Goal: Task Accomplishment & Management: Manage account settings

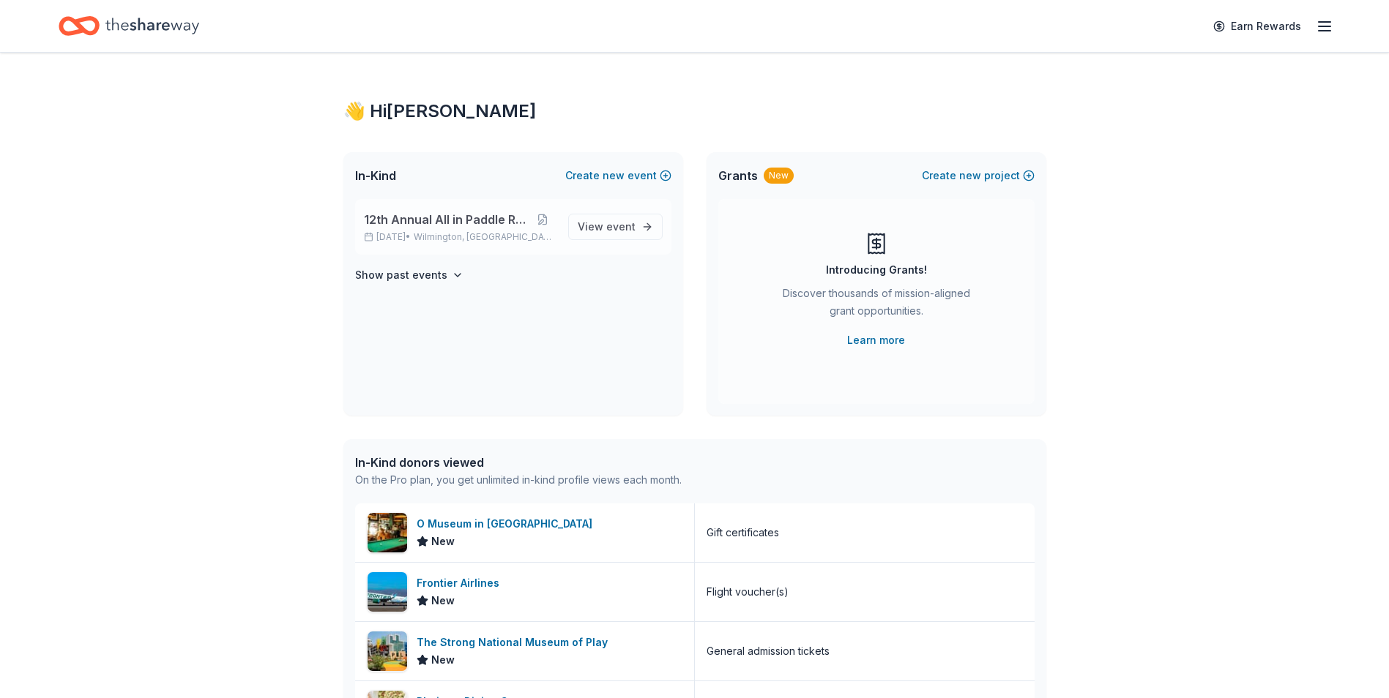
click at [436, 234] on p "[DATE] • [GEOGRAPHIC_DATA], DE" at bounding box center [460, 237] width 193 height 12
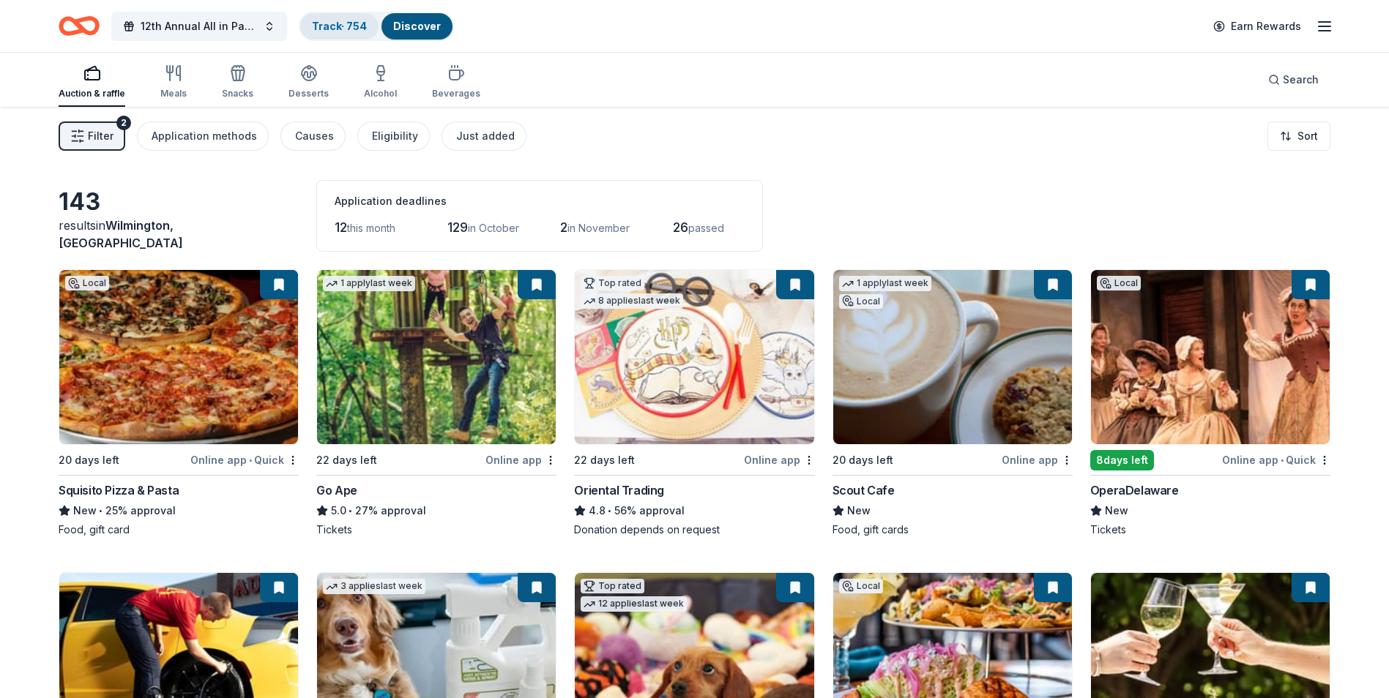
click at [338, 29] on link "Track · 754" at bounding box center [339, 26] width 55 height 12
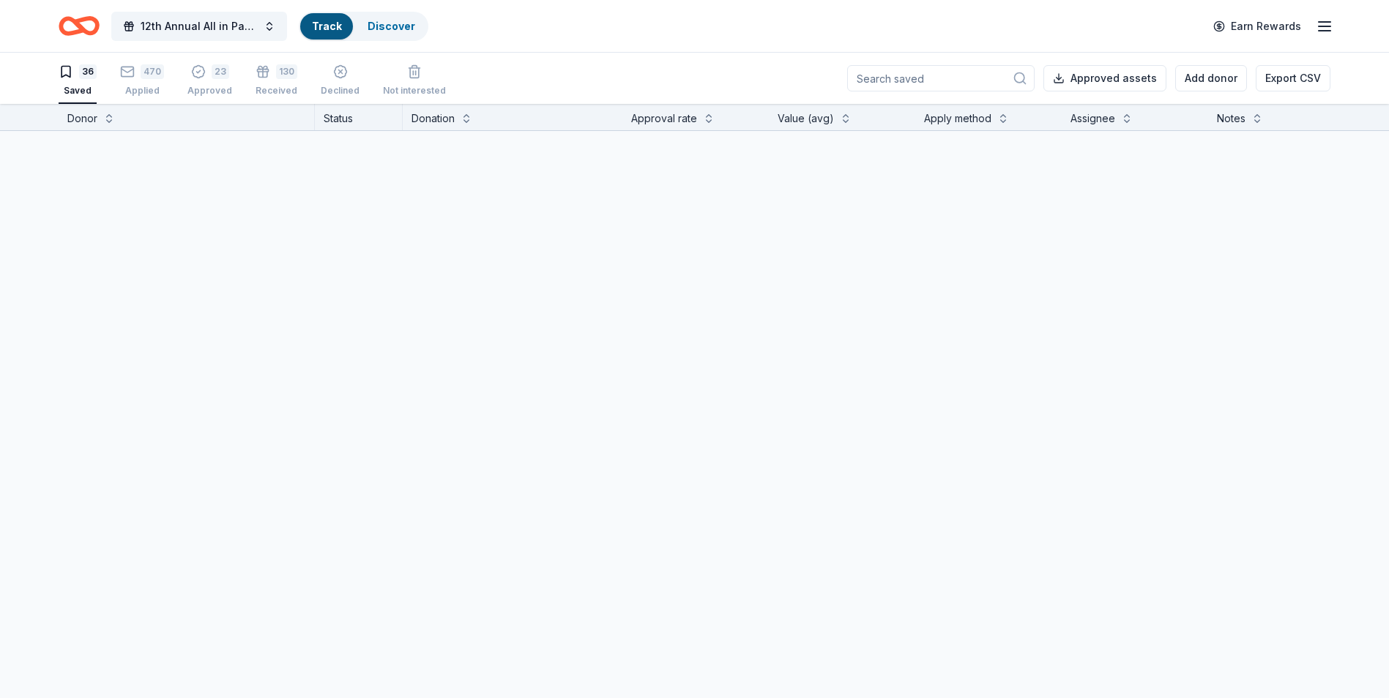
scroll to position [1, 0]
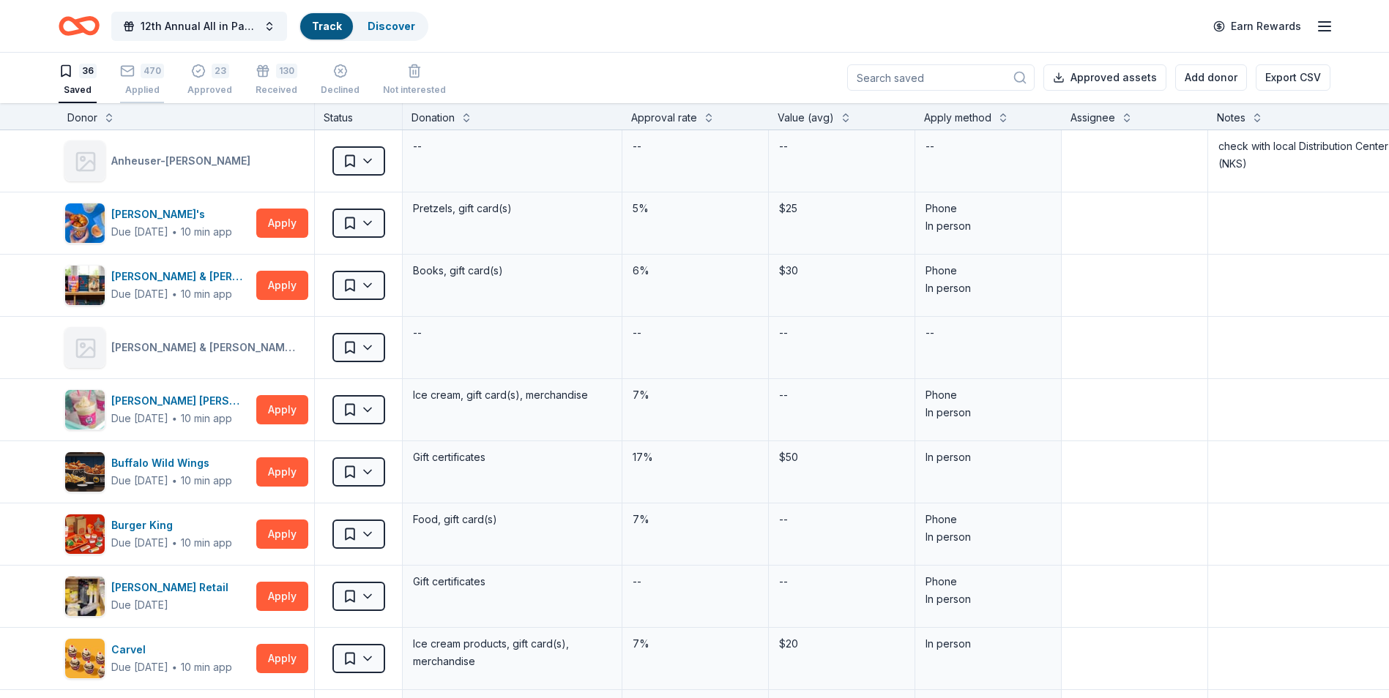
click at [141, 88] on div "Applied" at bounding box center [142, 90] width 44 height 12
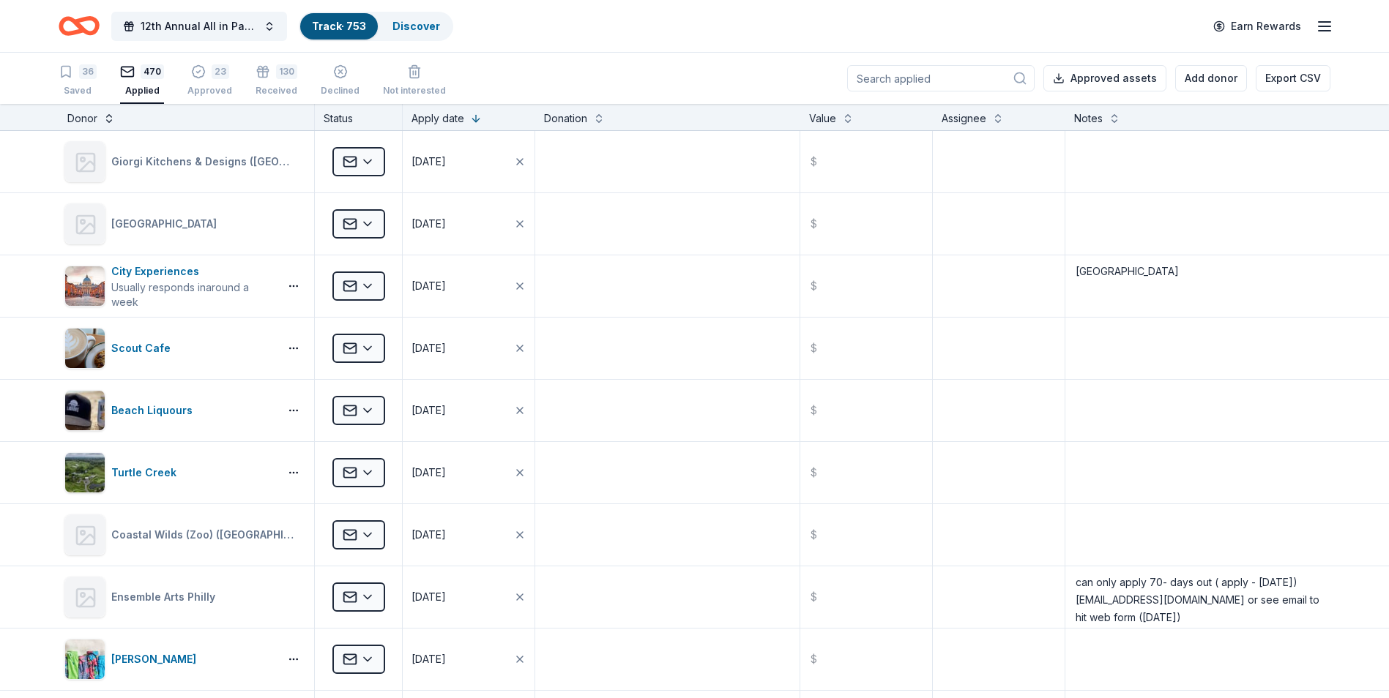
click at [106, 119] on button at bounding box center [109, 117] width 12 height 15
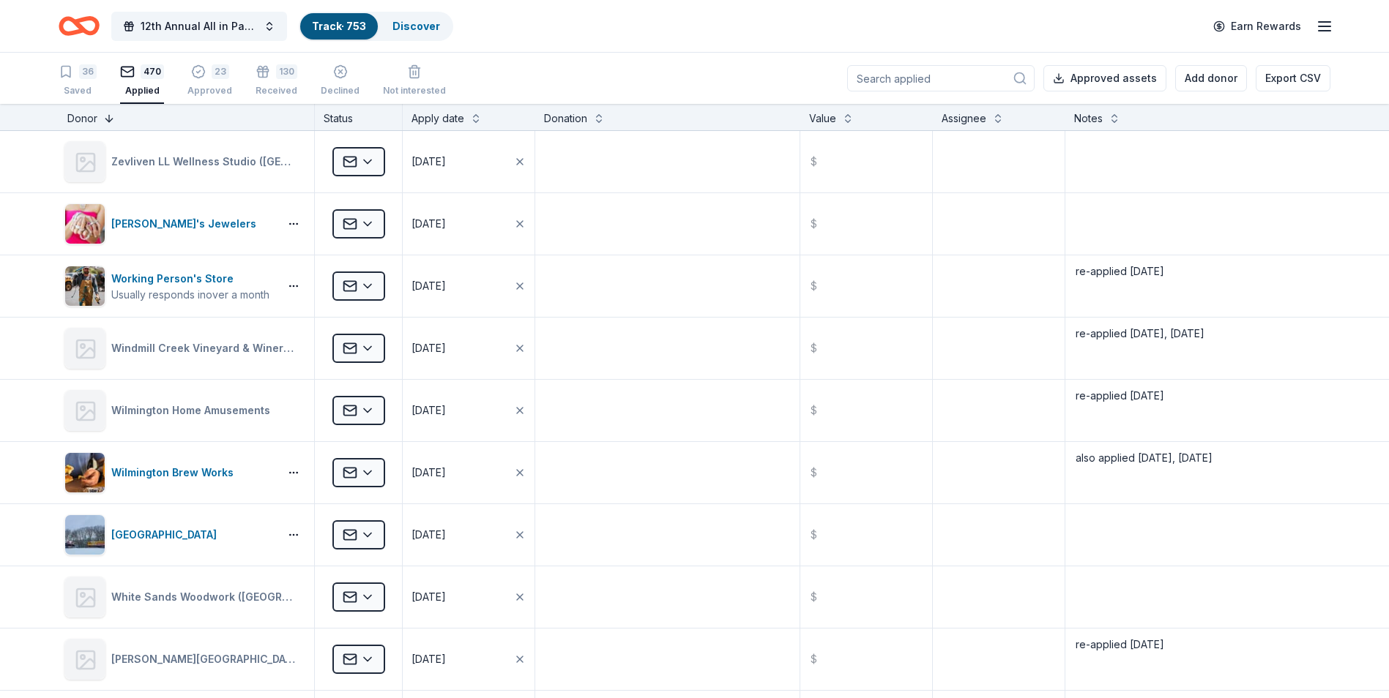
click at [106, 119] on button at bounding box center [109, 117] width 12 height 15
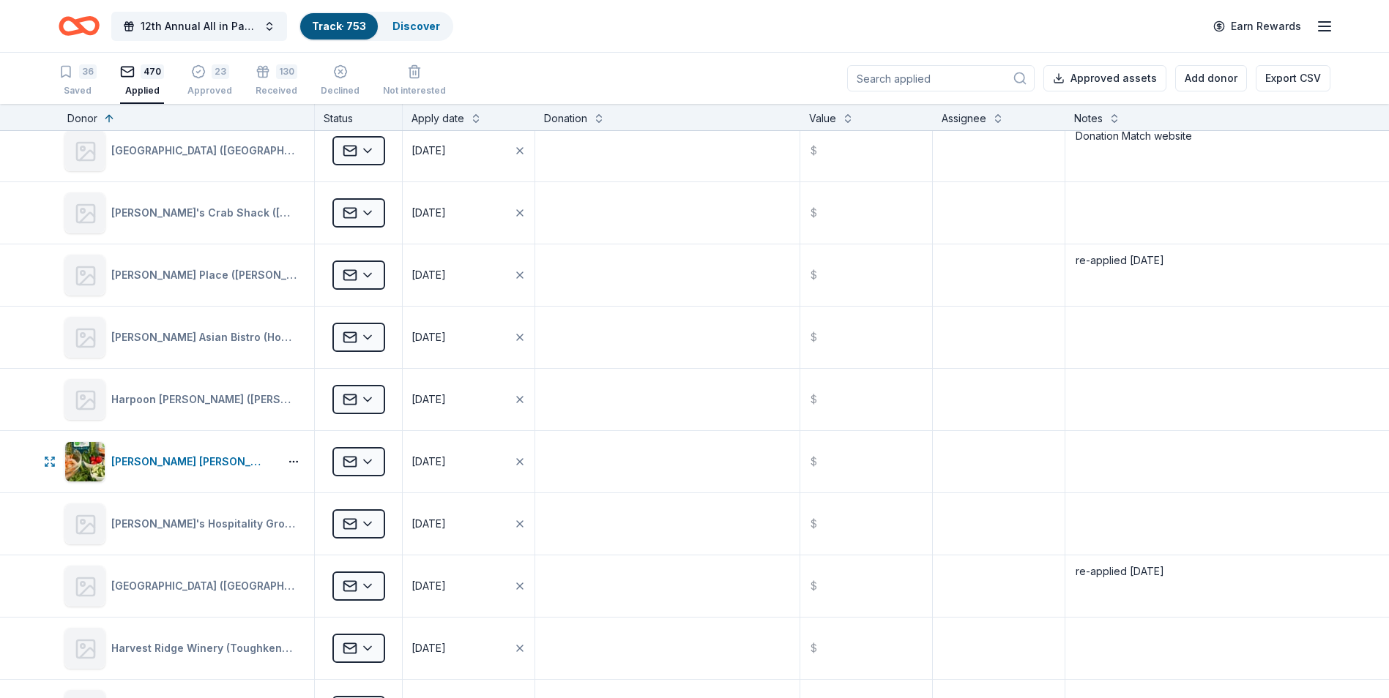
scroll to position [11348, 0]
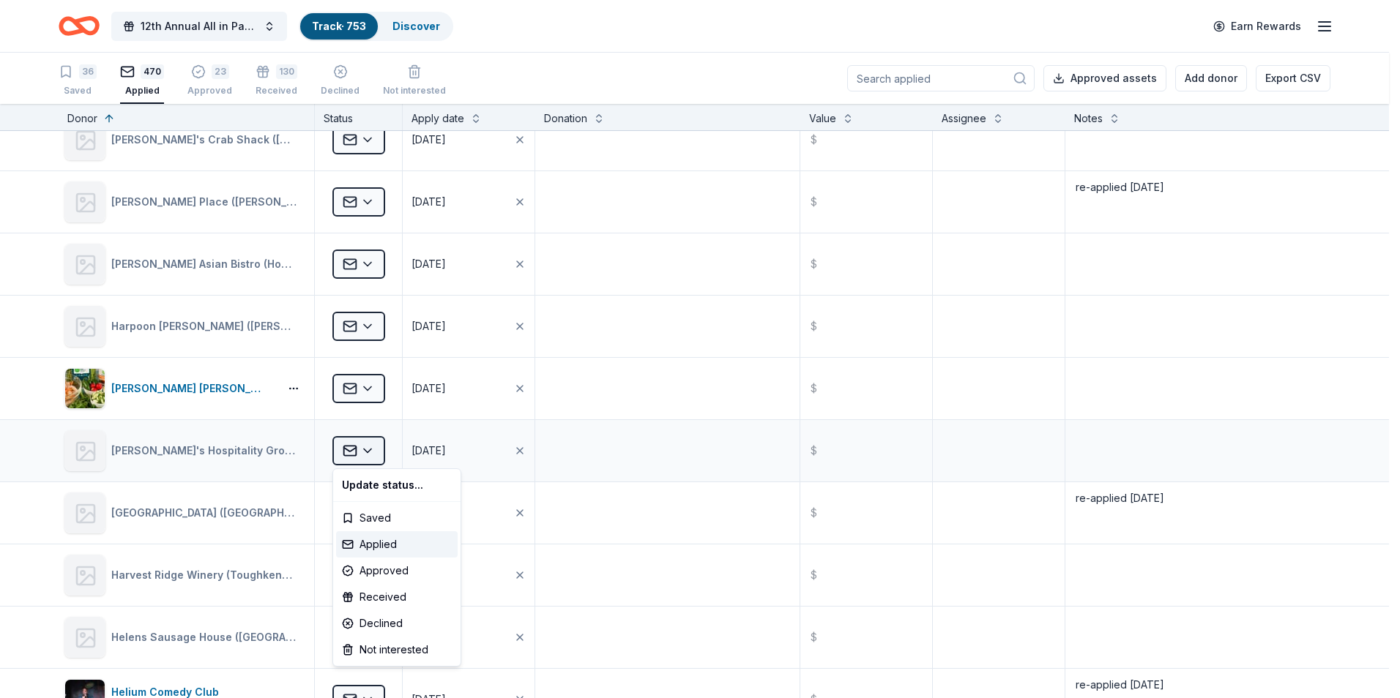
click at [367, 452] on html "12th Annual All in Paddle Raffle Track · 753 Discover Earn Rewards 36 Saved 470…" at bounding box center [700, 349] width 1400 height 698
click at [373, 570] on div "Approved" at bounding box center [397, 571] width 122 height 26
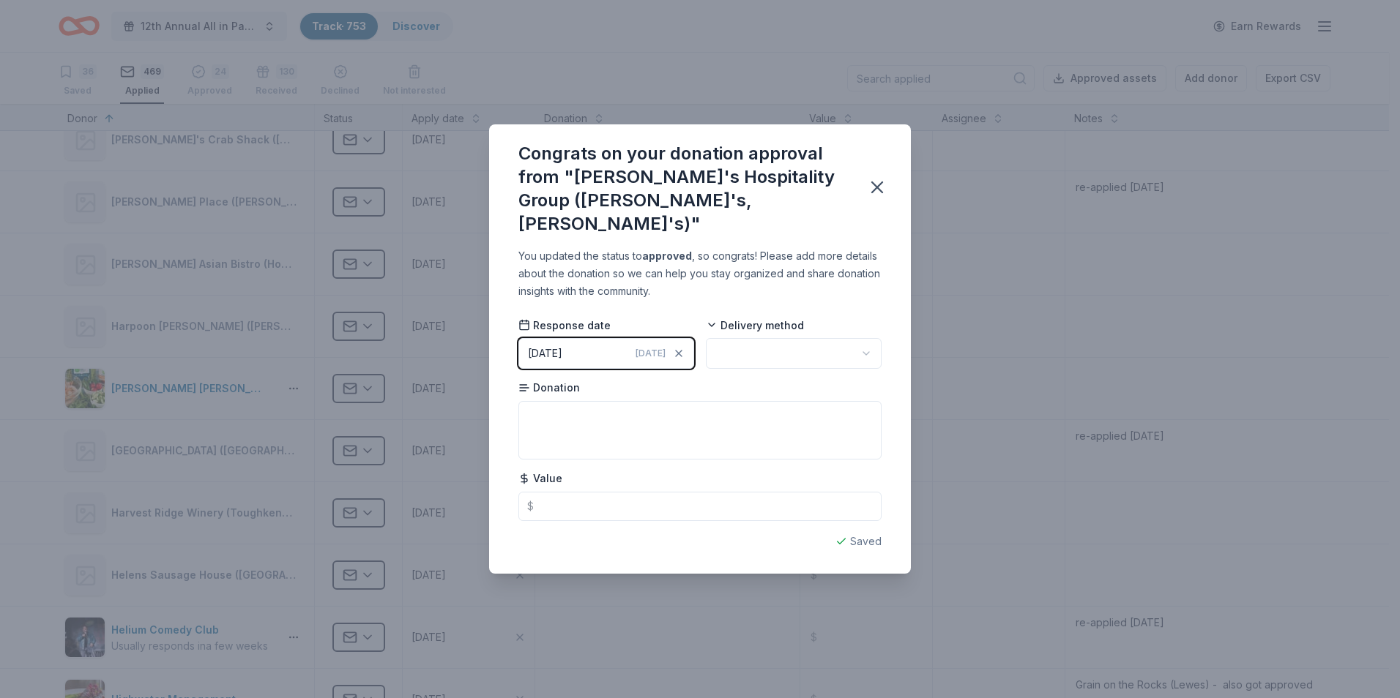
click at [865, 343] on html "12th Annual All in Paddle Raffle Track · 753 Discover Earn Rewards 36 Saved 469…" at bounding box center [700, 349] width 1400 height 698
click at [574, 412] on textarea at bounding box center [699, 430] width 363 height 59
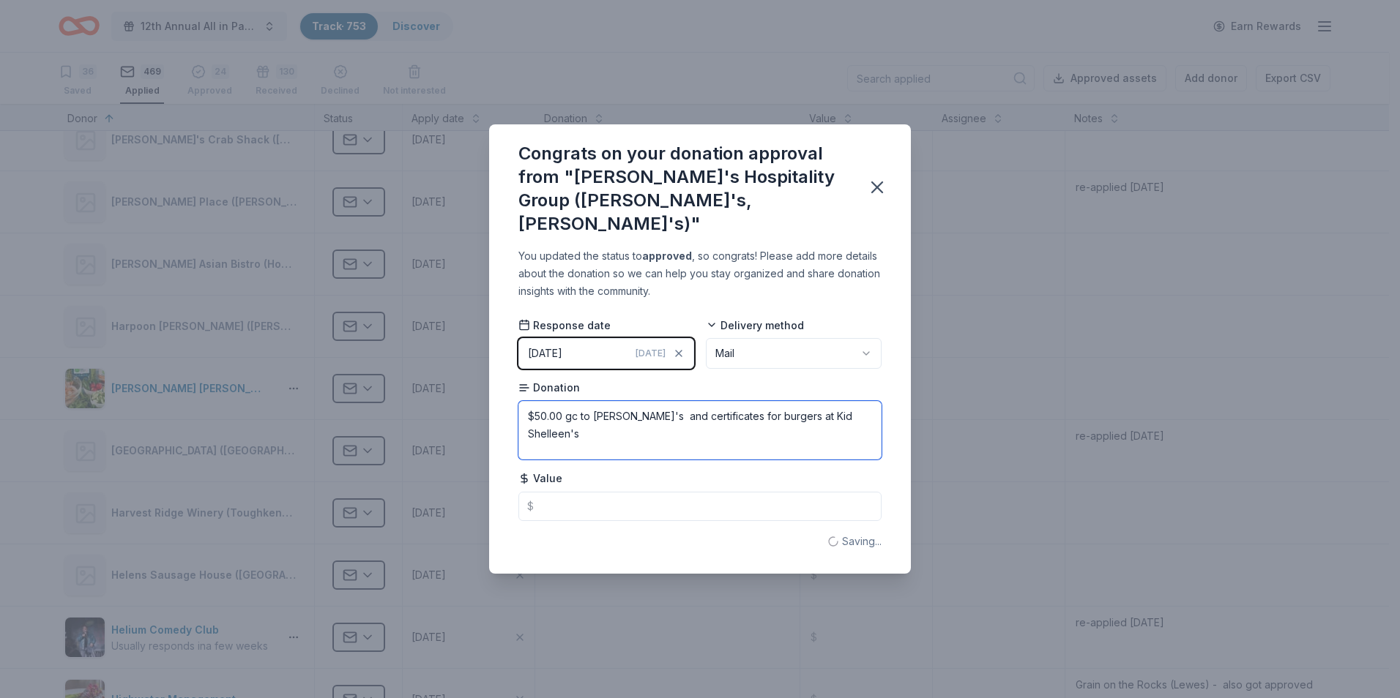
type textarea "$50.00 gc to [PERSON_NAME]'s and certificates for burgers at Kid Shelleen's"
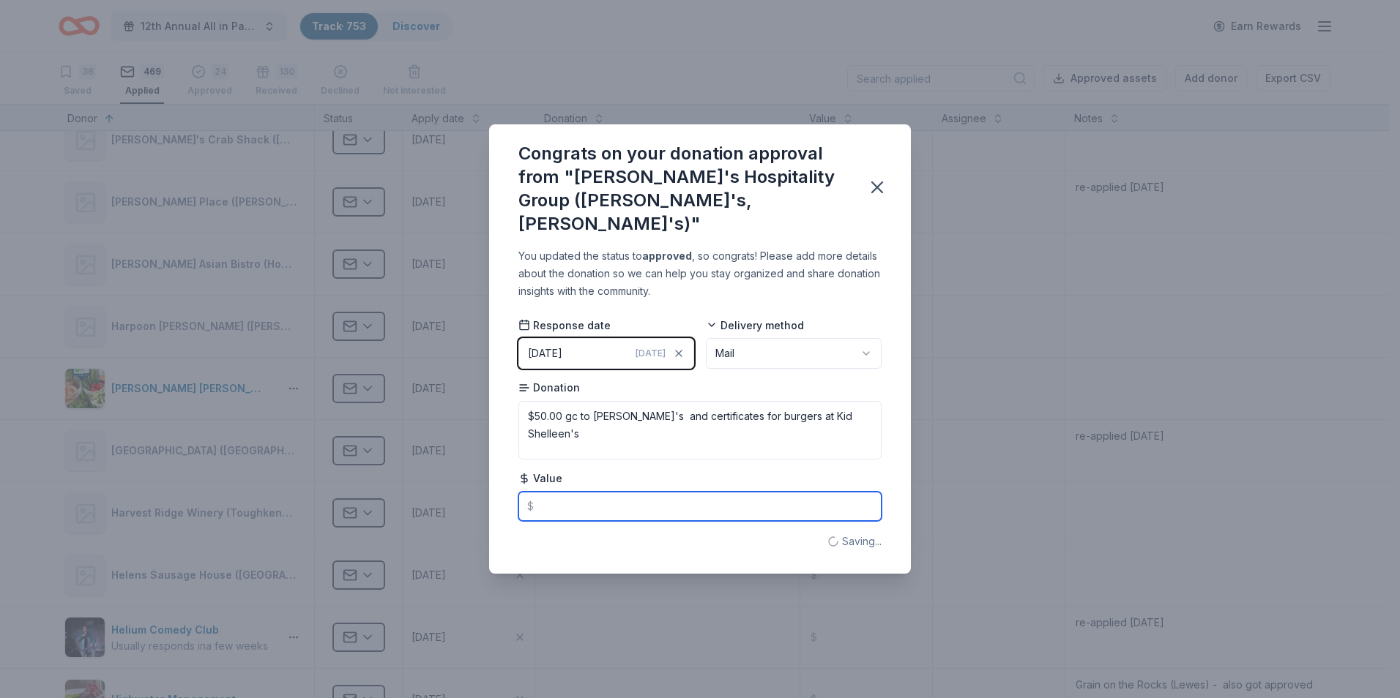
click at [556, 499] on input "text" at bounding box center [699, 506] width 363 height 29
type input "85.00"
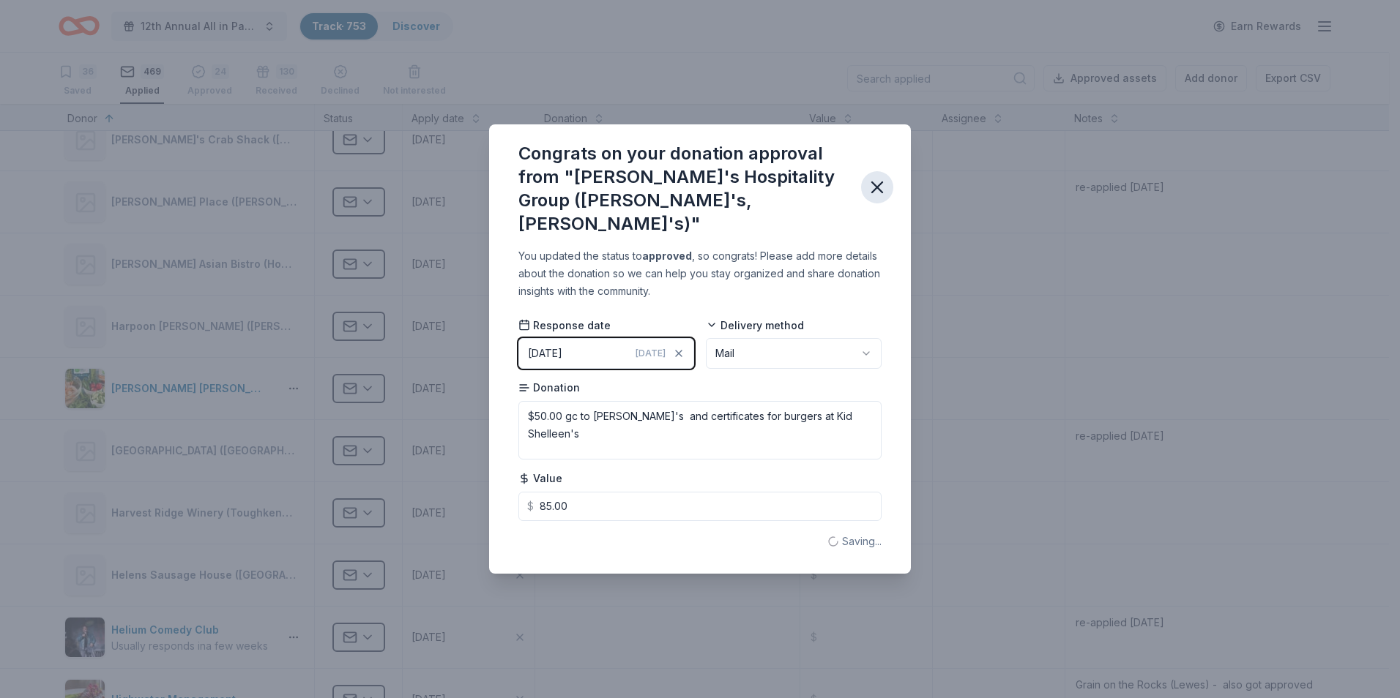
click at [876, 190] on icon "button" at bounding box center [877, 187] width 10 height 10
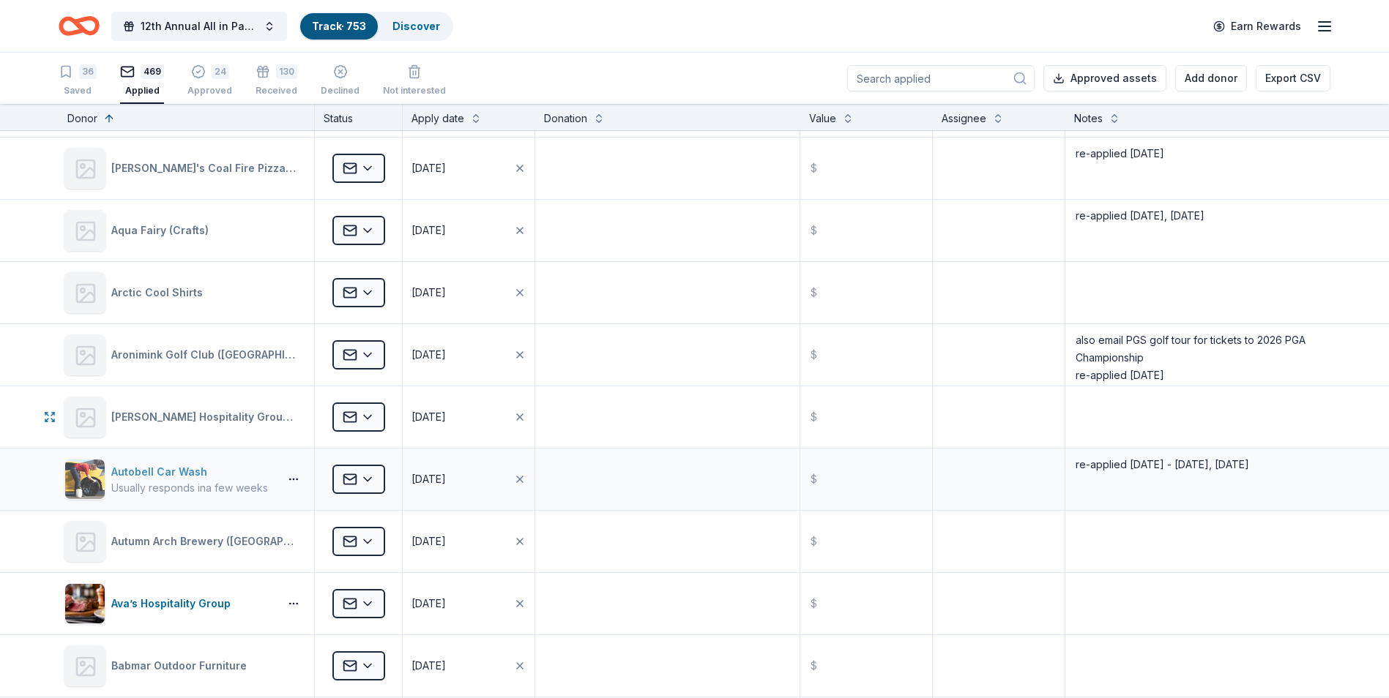
scroll to position [952, 0]
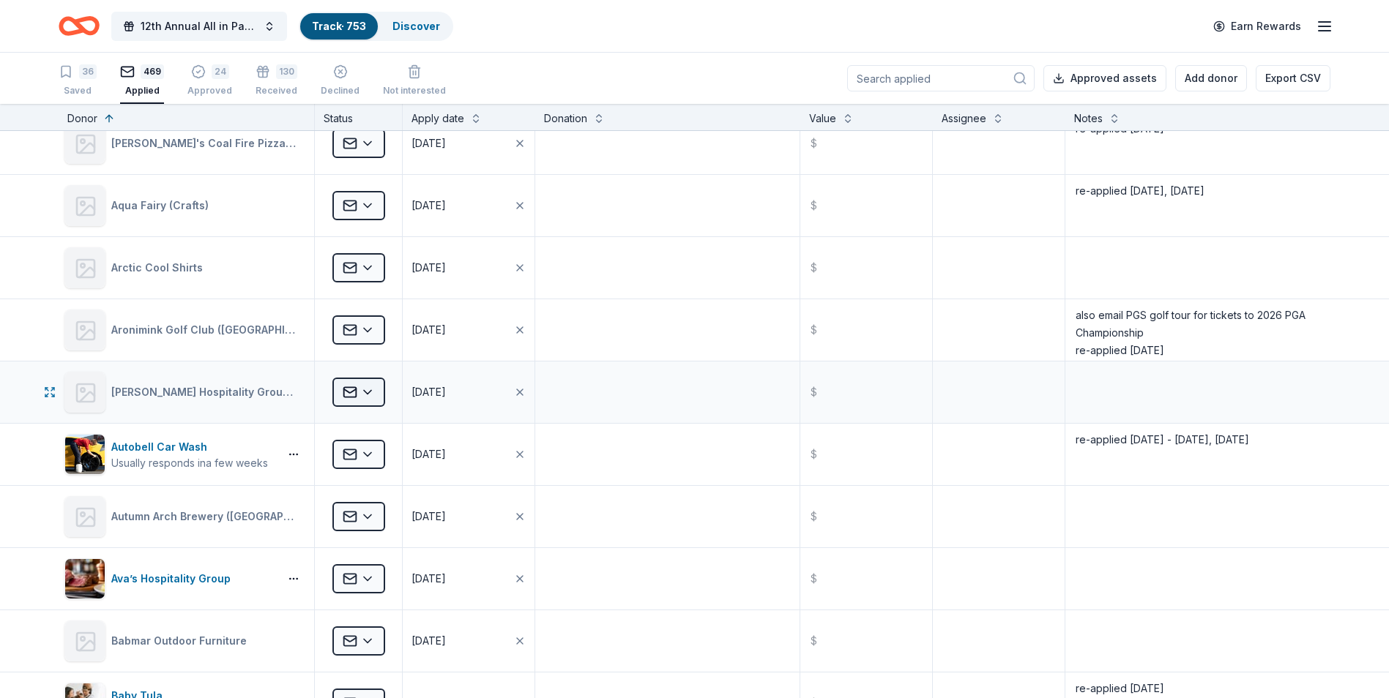
click at [368, 394] on html "12th Annual All in Paddle Raffle Track · 753 Discover Earn Rewards 36 Saved 469…" at bounding box center [694, 349] width 1389 height 698
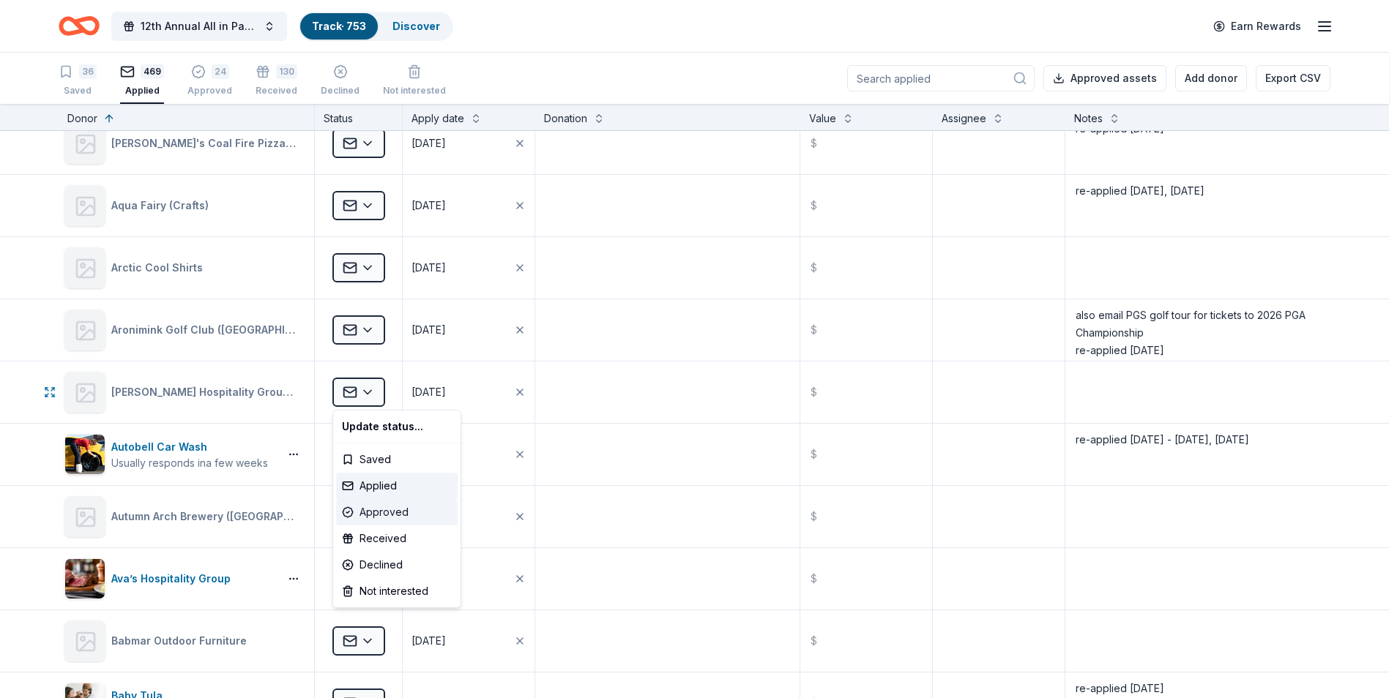
click at [376, 513] on div "Approved" at bounding box center [397, 512] width 122 height 26
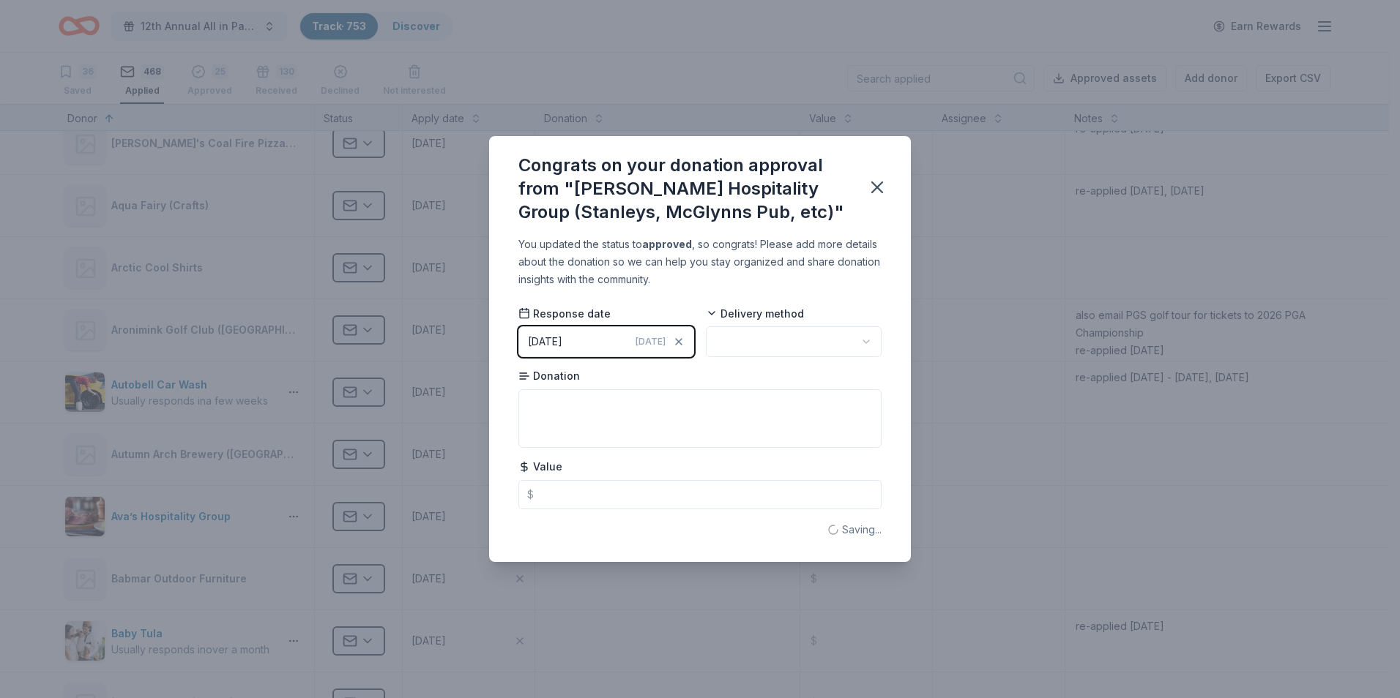
click at [865, 338] on html "12th Annual All in Paddle Raffle Track · 753 Discover Earn Rewards 36 Saved 468…" at bounding box center [700, 349] width 1400 height 698
click at [545, 405] on textarea at bounding box center [699, 418] width 363 height 59
type textarea "Deer PArk, [PERSON_NAME]'s, [PERSON_NAME] and [PERSON_NAME]"
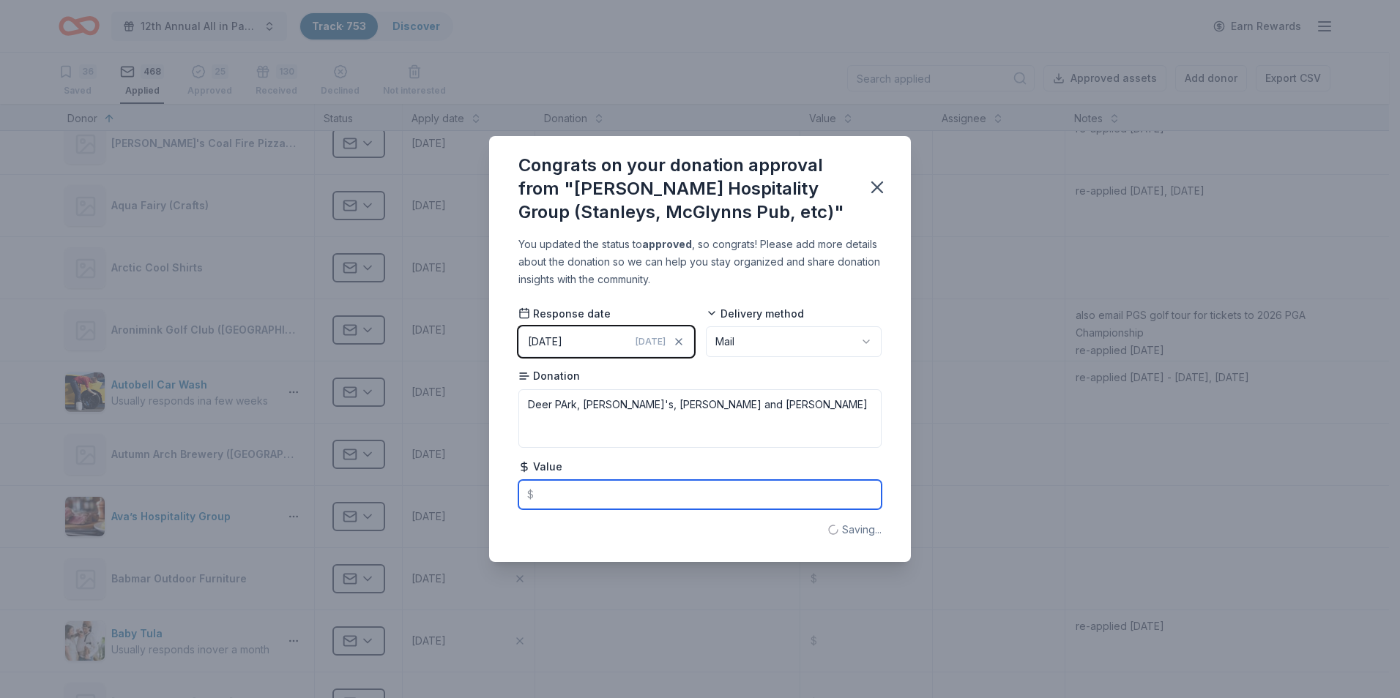
click at [554, 493] on input "text" at bounding box center [699, 494] width 363 height 29
type input "50.00"
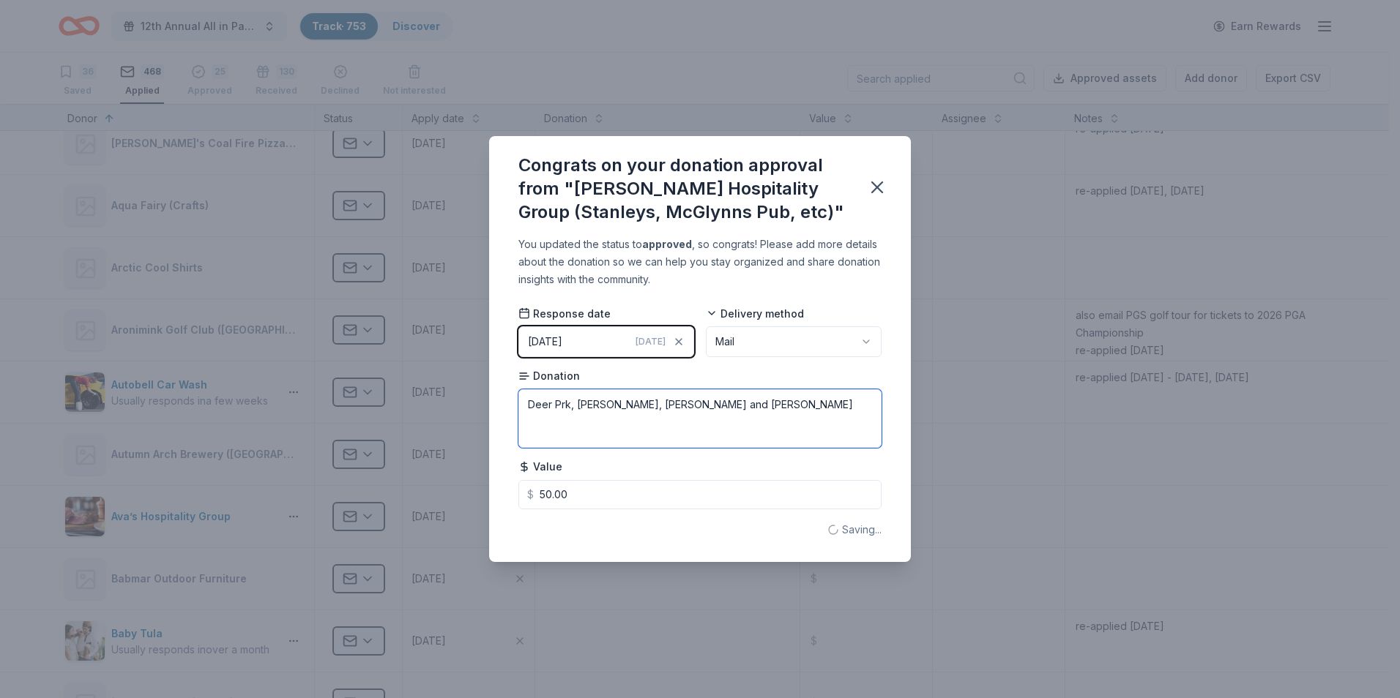
type textarea "[GEOGRAPHIC_DATA], McGlynn's, [PERSON_NAME] and [PERSON_NAME]"
click at [876, 190] on icon "button" at bounding box center [877, 187] width 20 height 20
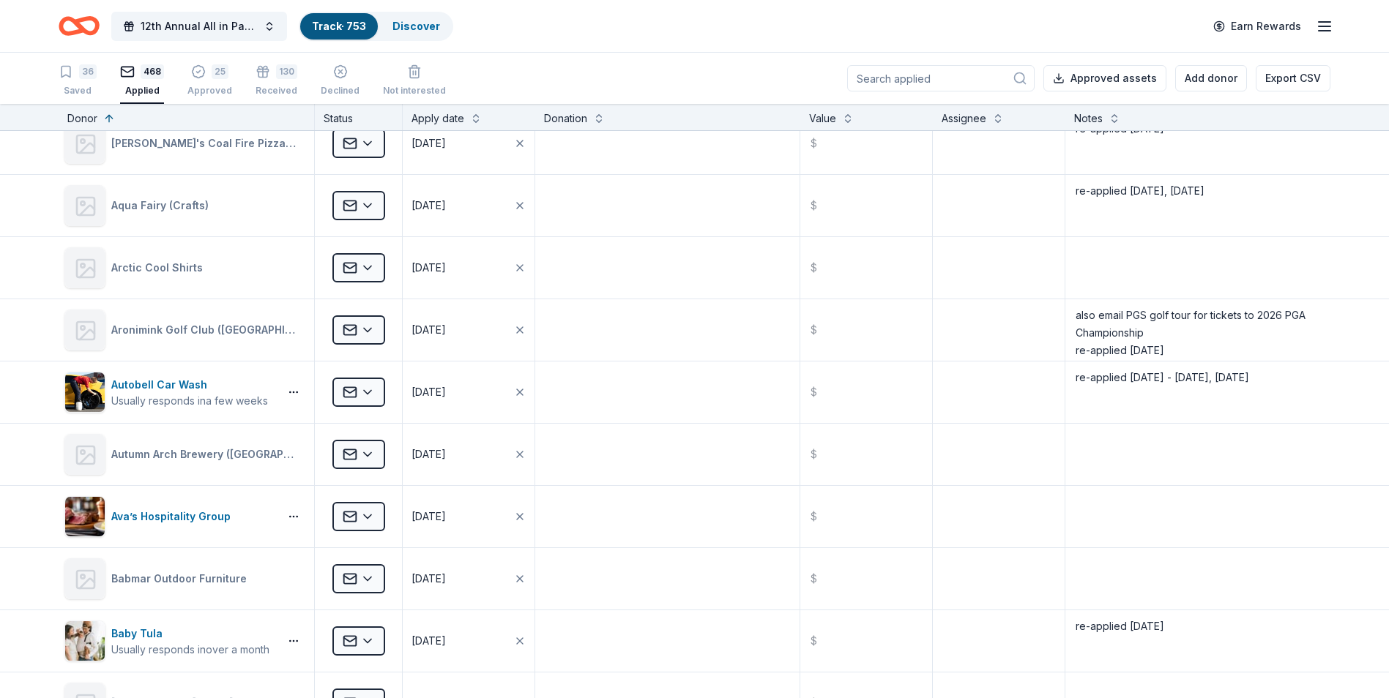
click at [914, 76] on input at bounding box center [940, 78] width 187 height 26
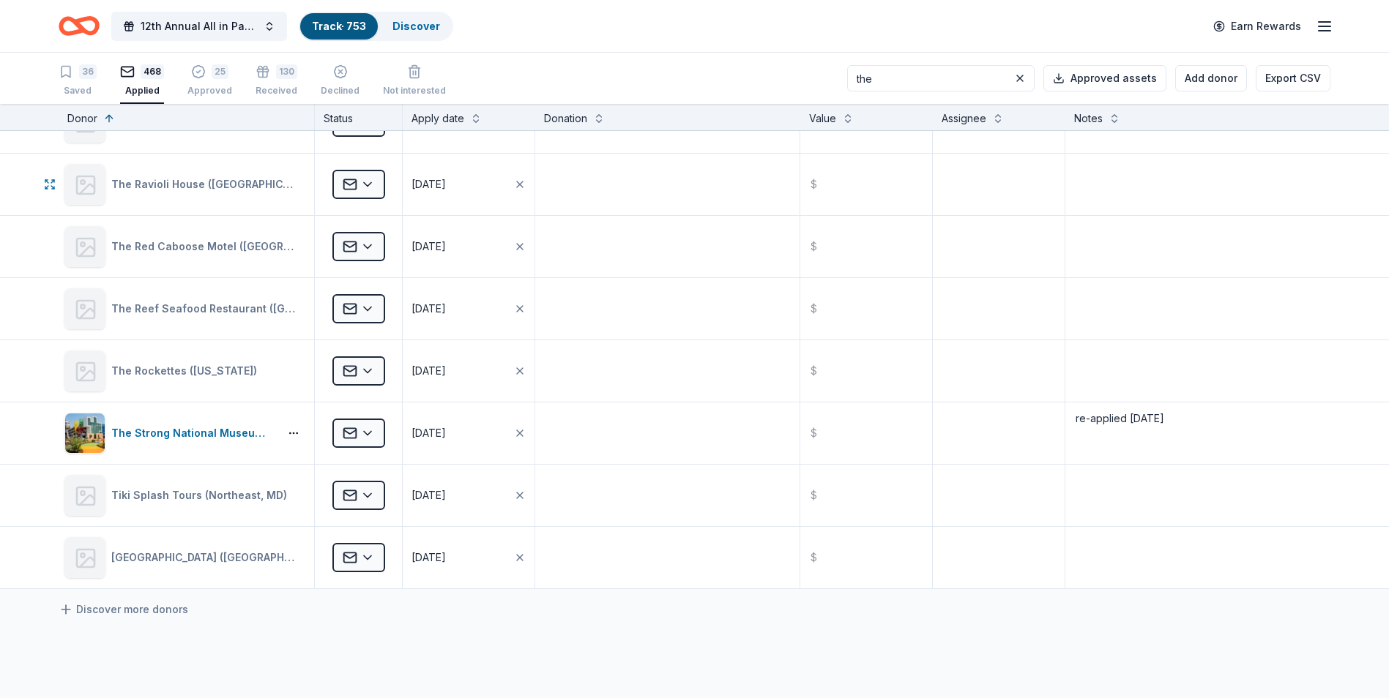
scroll to position [3426, 0]
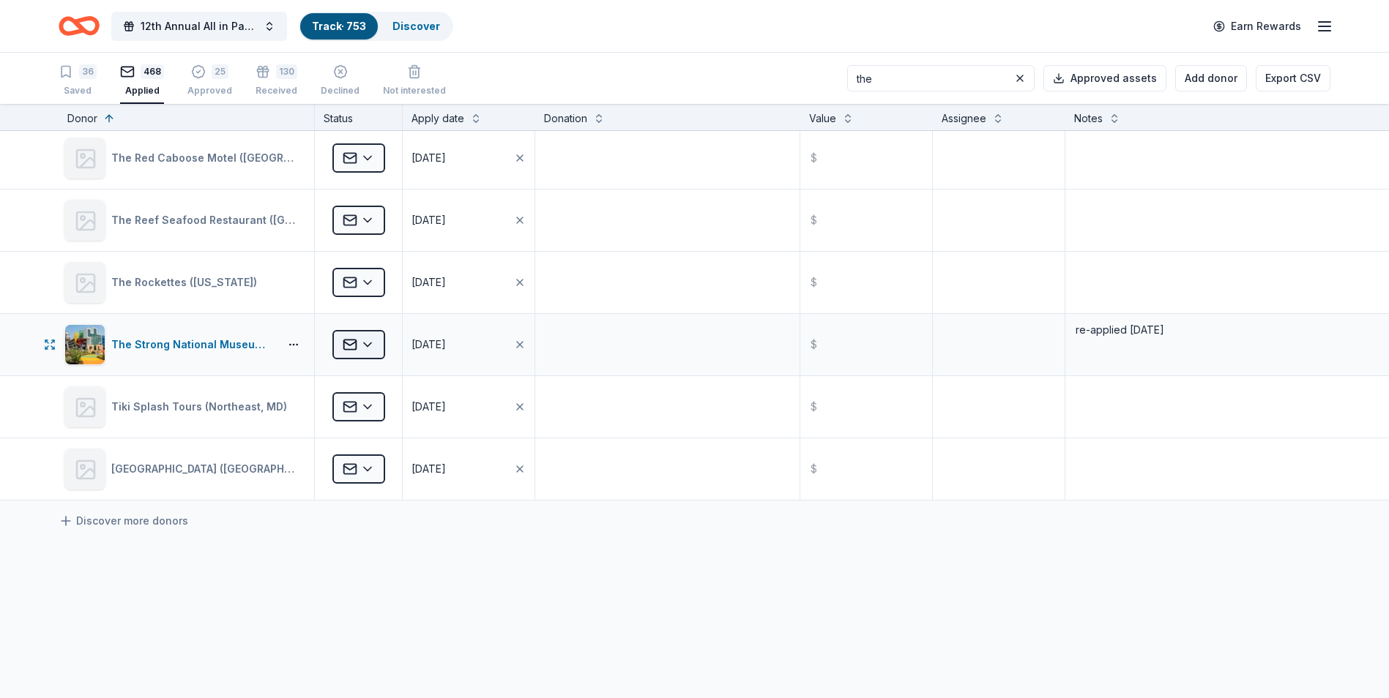
type input "the"
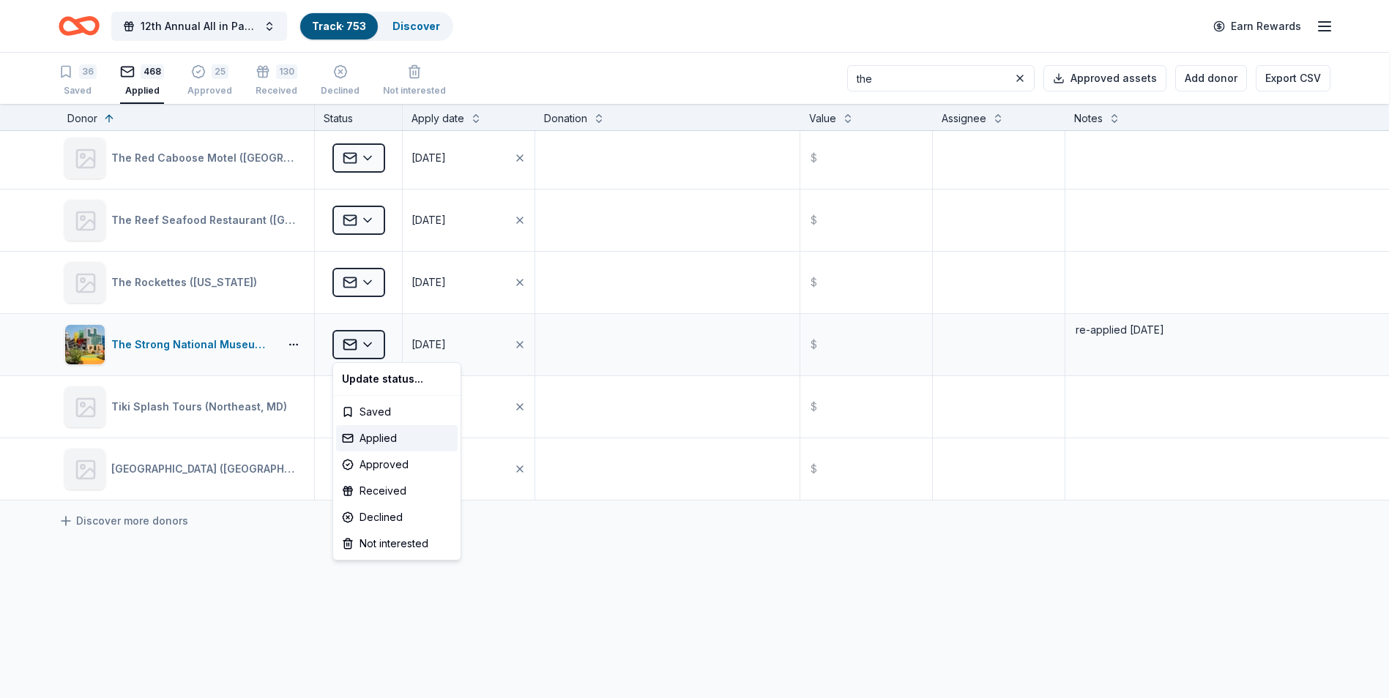
click at [370, 348] on html "12th Annual All in Paddle Raffle Track · 753 Discover Earn Rewards 36 Saved 468…" at bounding box center [700, 349] width 1400 height 698
click at [365, 490] on div "Received" at bounding box center [397, 491] width 122 height 26
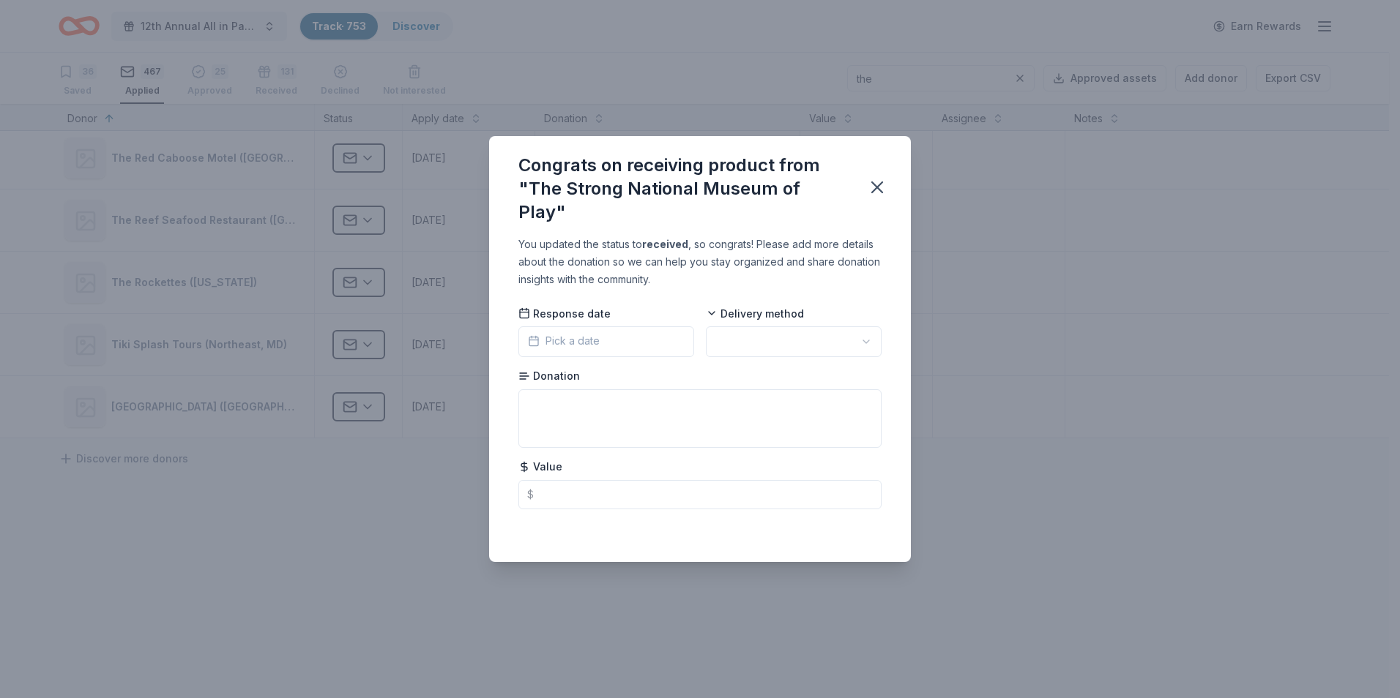
click at [627, 327] on button "Pick a date" at bounding box center [606, 342] width 176 height 31
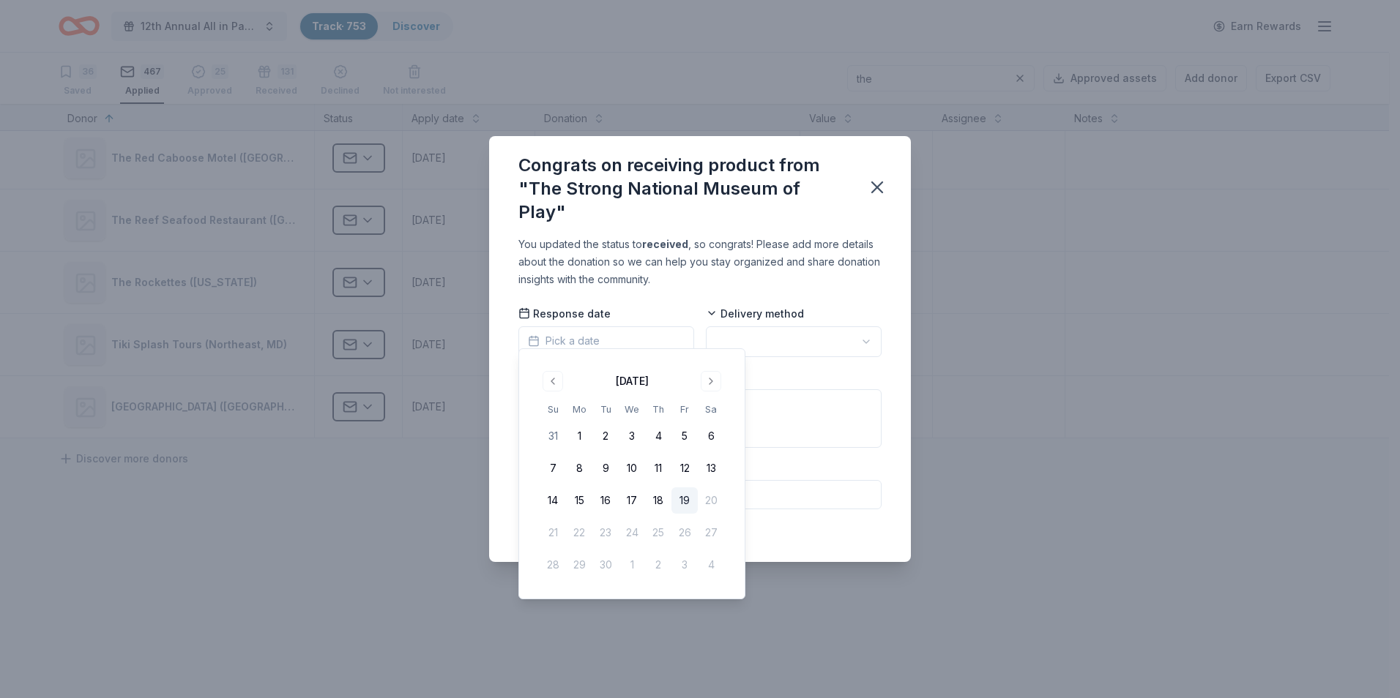
click at [680, 494] on button "19" at bounding box center [684, 501] width 26 height 26
click at [874, 331] on html "12th Annual All in Paddle Raffle Track · 753 Discover Earn Rewards 36 Saved 467…" at bounding box center [700, 349] width 1400 height 698
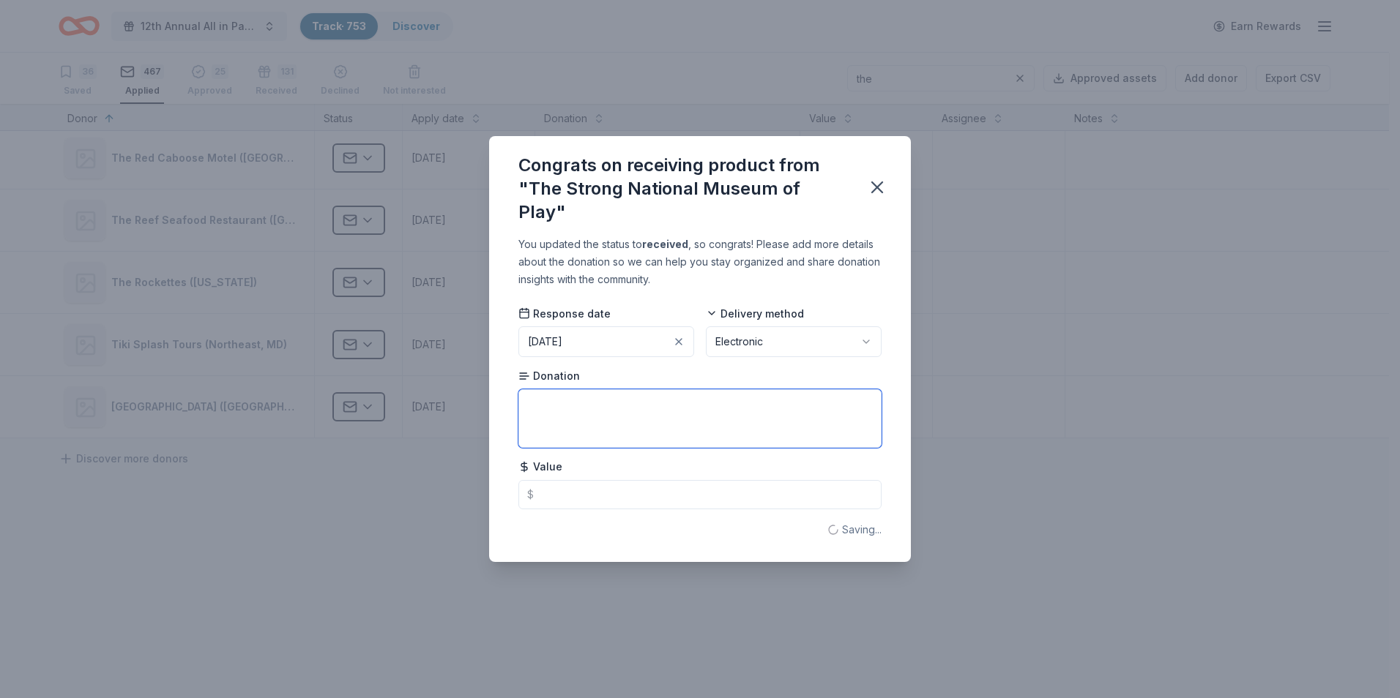
click at [573, 395] on textarea at bounding box center [699, 418] width 363 height 59
type textarea "(2) Adults (2) Kids passes"
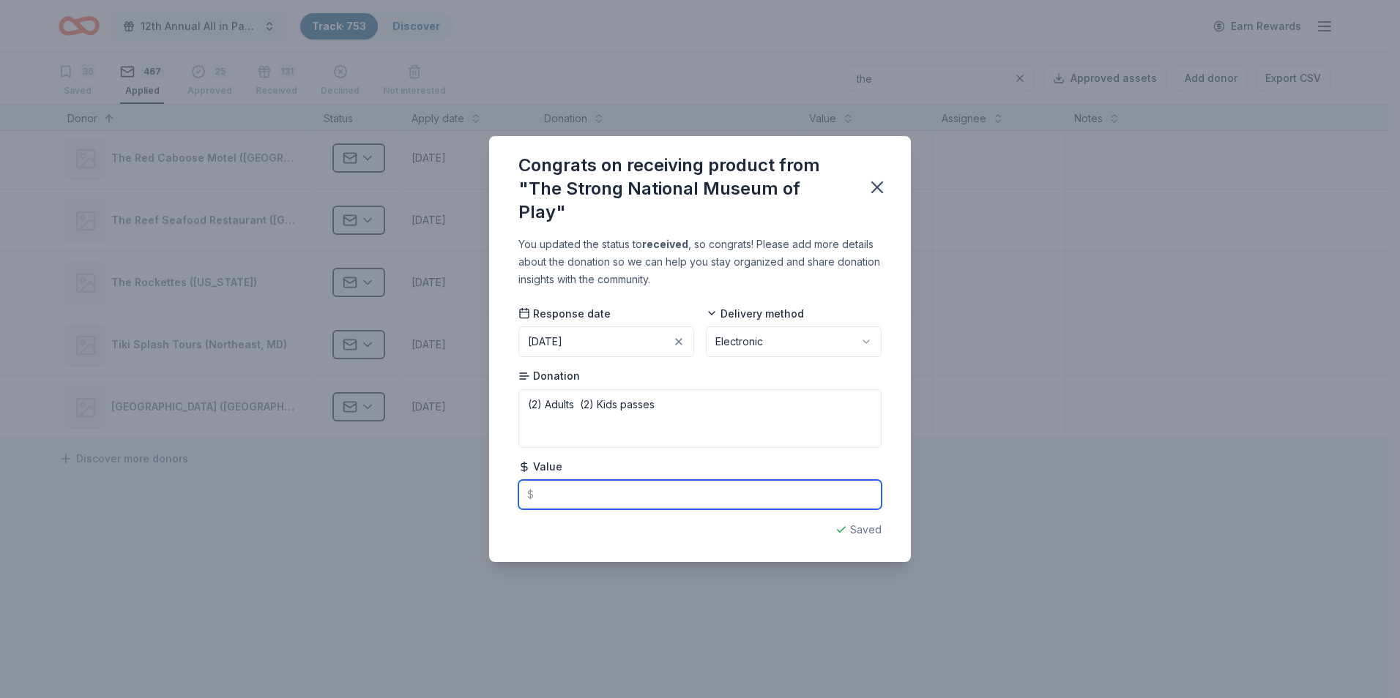
click at [574, 486] on input "text" at bounding box center [699, 494] width 363 height 29
type input "100.00"
click at [873, 188] on icon "button" at bounding box center [877, 187] width 20 height 20
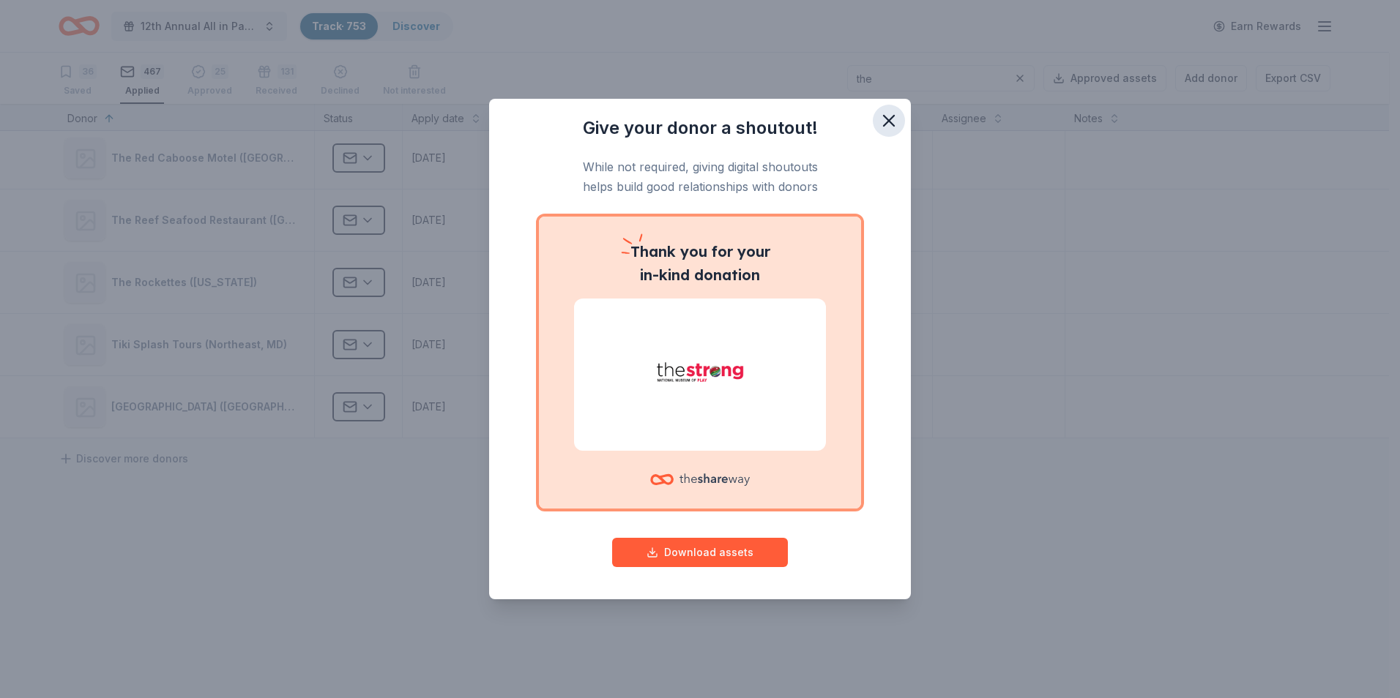
click at [884, 114] on icon "button" at bounding box center [889, 121] width 20 height 20
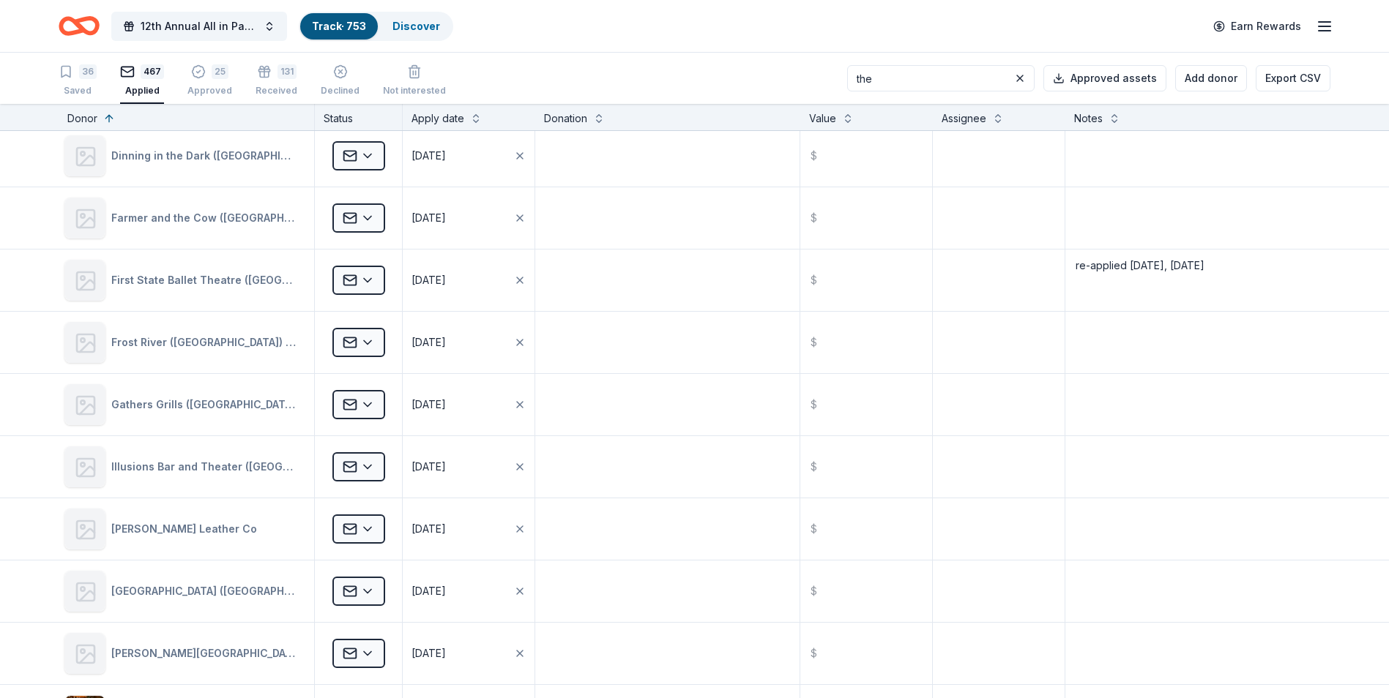
scroll to position [0, 0]
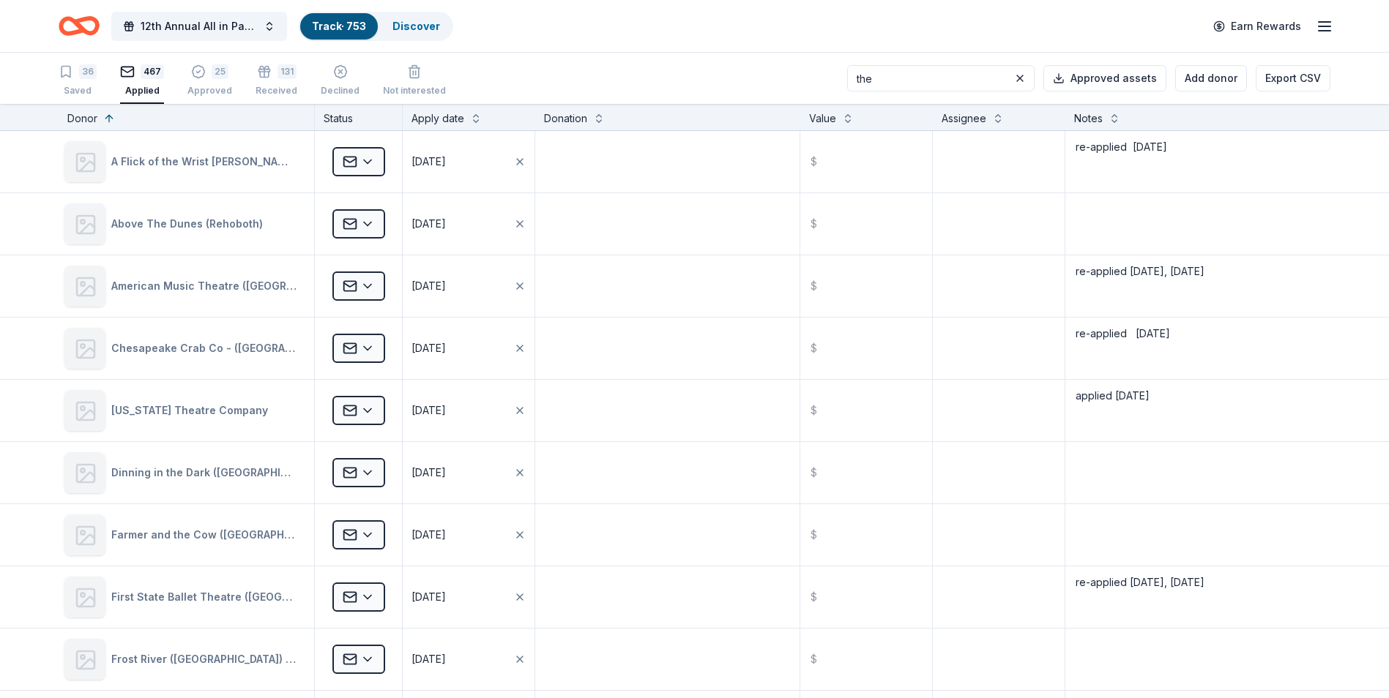
drag, startPoint x: 906, startPoint y: 75, endPoint x: 865, endPoint y: 75, distance: 41.0
click at [865, 75] on input "the" at bounding box center [940, 78] width 187 height 26
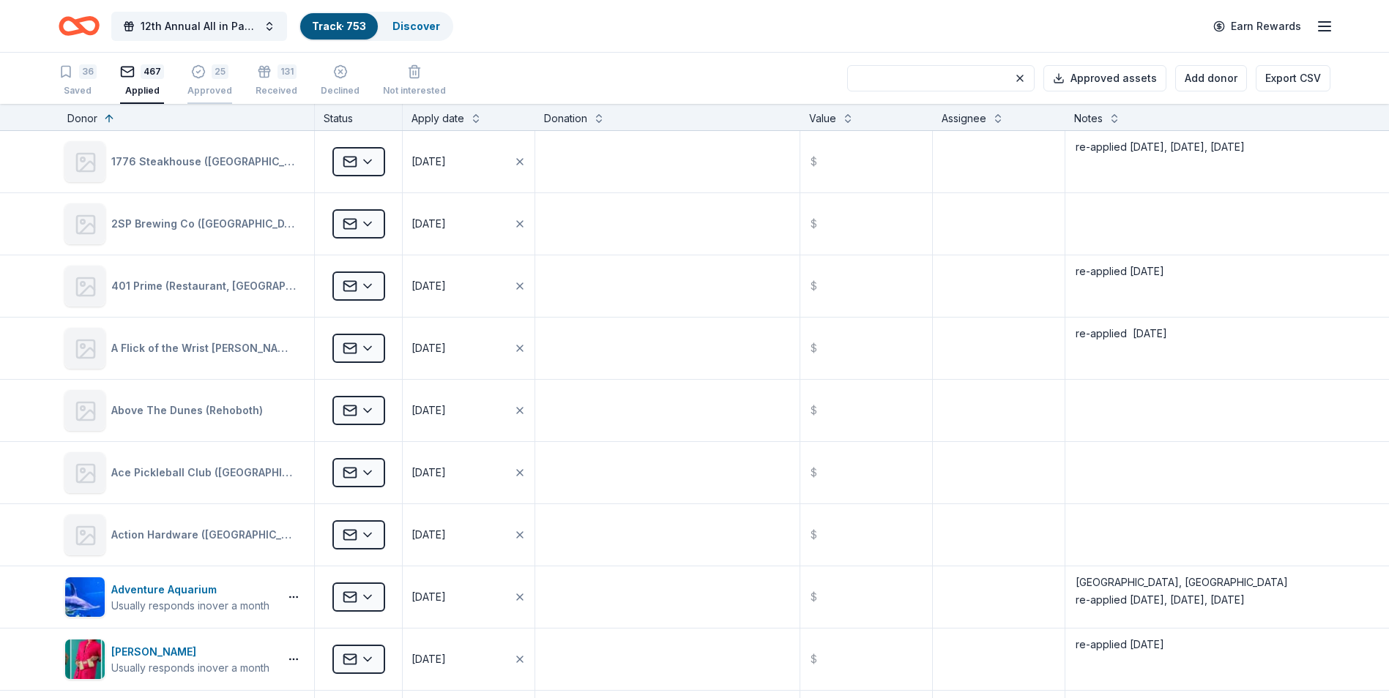
click at [209, 87] on div "Approved" at bounding box center [209, 83] width 45 height 12
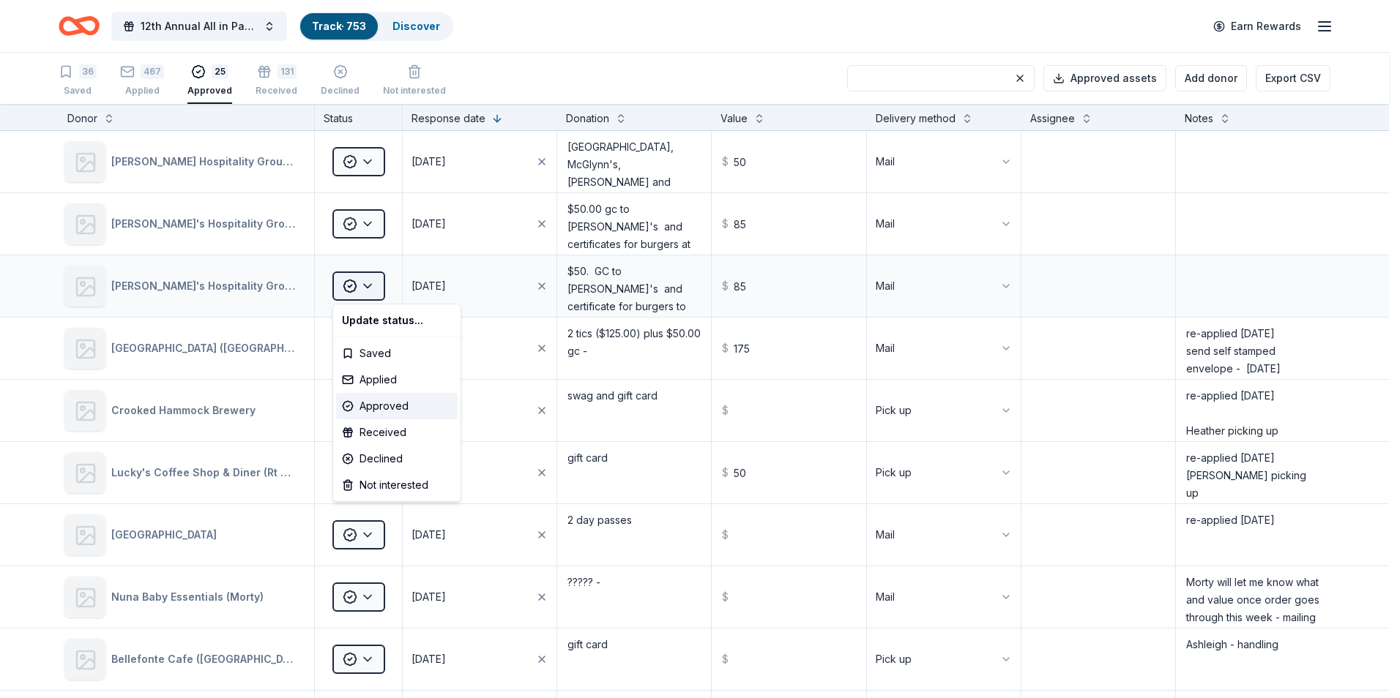
click at [368, 288] on html "12th Annual All in Paddle Raffle Track · 753 Discover Earn Rewards 36 Saved 467…" at bounding box center [700, 349] width 1400 height 698
click at [381, 483] on div "Not interested" at bounding box center [397, 485] width 122 height 26
